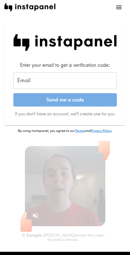
click at [56, 82] on input "Email" at bounding box center [64, 80] width 103 height 17
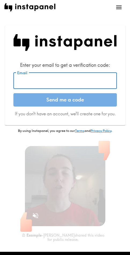
paste input "[EMAIL_ADDRESS][DOMAIN_NAME]"
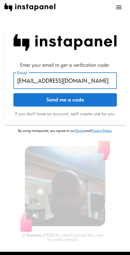
type input "[EMAIL_ADDRESS][DOMAIN_NAME]"
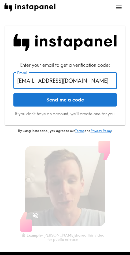
click at [52, 102] on button "Send me a code" at bounding box center [64, 99] width 103 height 13
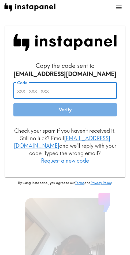
click at [52, 90] on input "Code" at bounding box center [64, 90] width 103 height 17
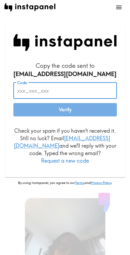
paste input "P39_pUa_AAa"
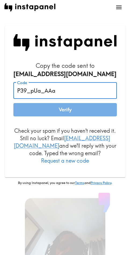
type input "P39_pUa_AAa"
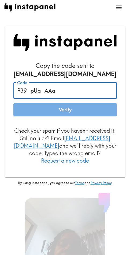
click at [53, 107] on button "Verify" at bounding box center [64, 109] width 103 height 13
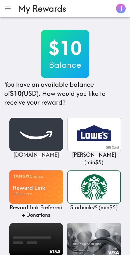
click at [40, 134] on img at bounding box center [35, 134] width 53 height 33
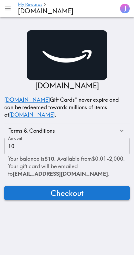
click at [51, 196] on span "Checkout" at bounding box center [67, 193] width 33 height 11
